Goal: Share content: Share content

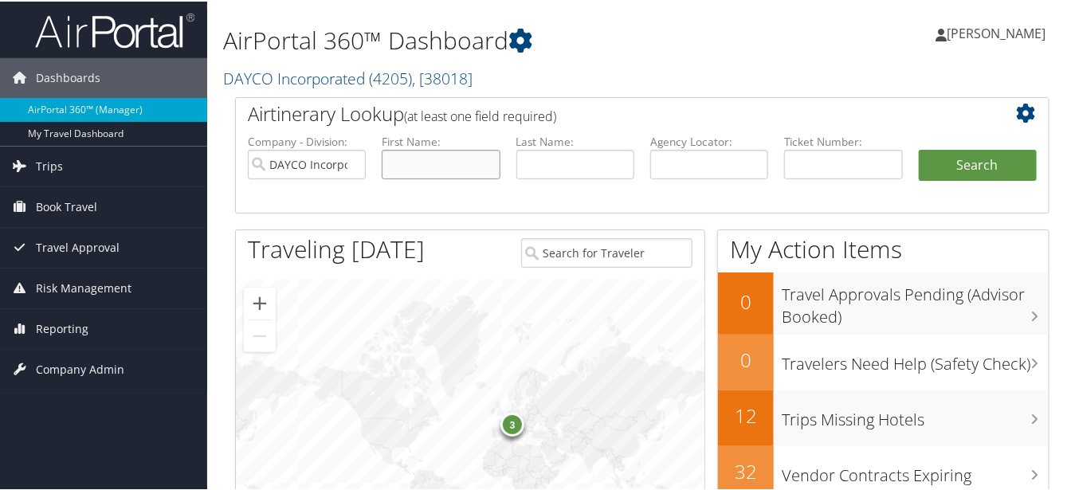
click at [414, 159] on input "text" at bounding box center [441, 162] width 118 height 29
type input "w"
click at [553, 162] on input "text" at bounding box center [575, 162] width 118 height 29
type input "[PERSON_NAME]"
click at [933, 156] on button "Search" at bounding box center [978, 164] width 118 height 32
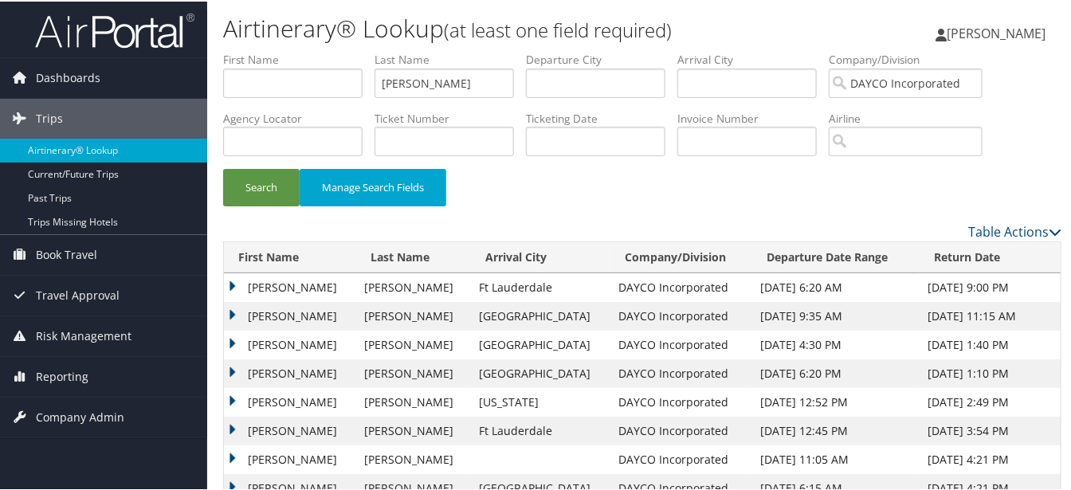
click at [302, 286] on td "[PERSON_NAME]" at bounding box center [290, 286] width 132 height 29
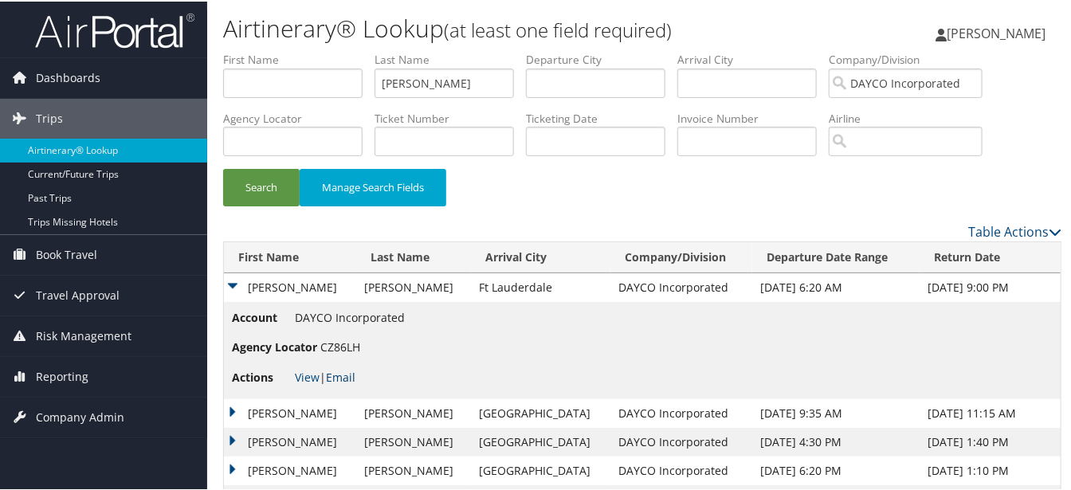
click at [348, 372] on link "Email" at bounding box center [340, 375] width 29 height 15
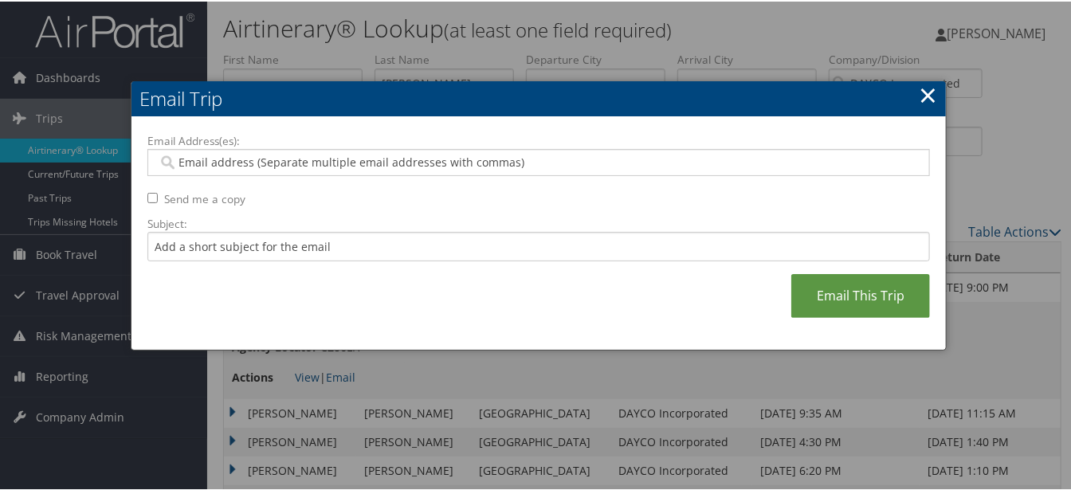
click at [188, 162] on input "Email Address(es):" at bounding box center [539, 161] width 762 height 16
type input "karen.lewis@dayco.com"
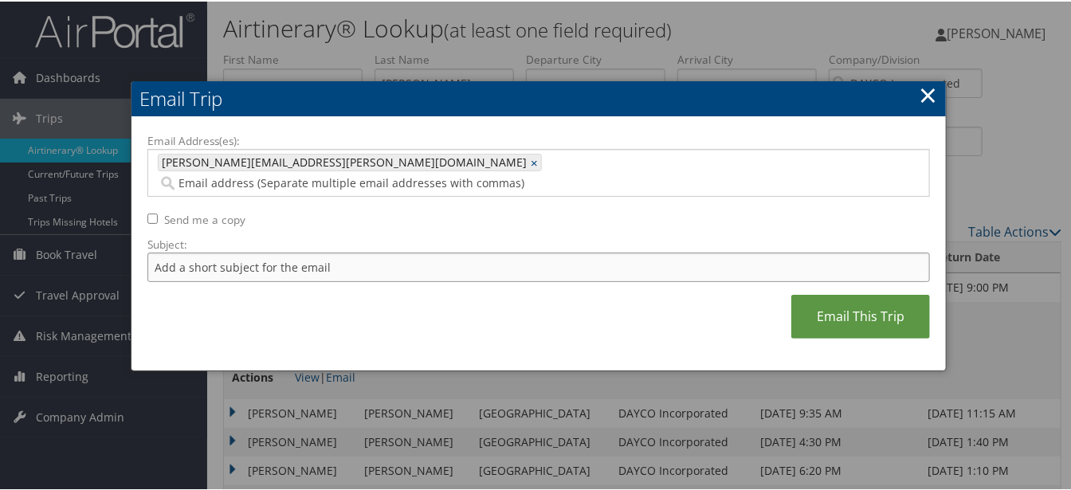
click at [252, 251] on input "Subject:" at bounding box center [538, 265] width 782 height 29
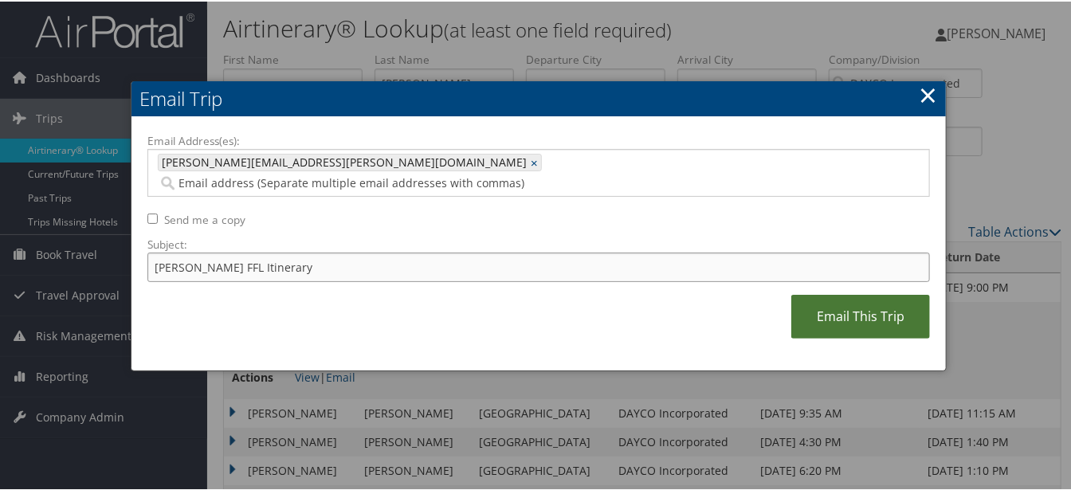
type input "Widgren FFL Itinerary"
click at [835, 293] on link "Email This Trip" at bounding box center [860, 315] width 139 height 44
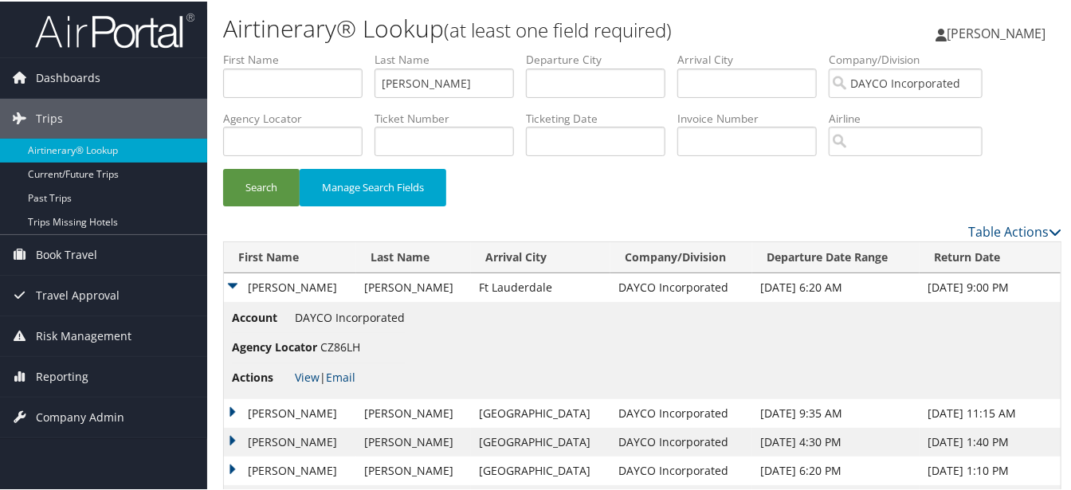
click at [1015, 169] on div "Search Manage Search Fields" at bounding box center [642, 193] width 862 height 53
click at [306, 376] on link "View" at bounding box center [307, 375] width 25 height 15
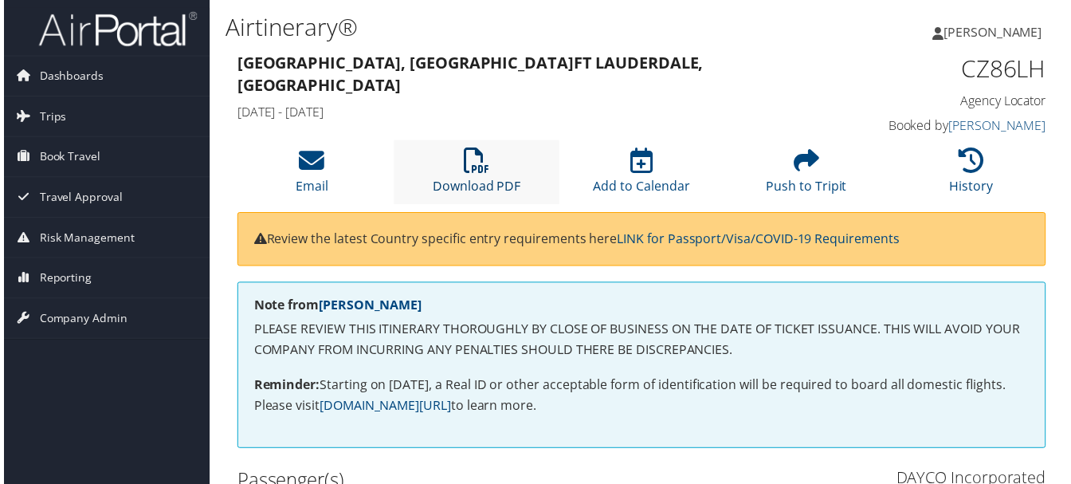
click at [463, 176] on li "Download PDF" at bounding box center [476, 173] width 166 height 65
